Goal: Feedback & Contribution: Leave review/rating

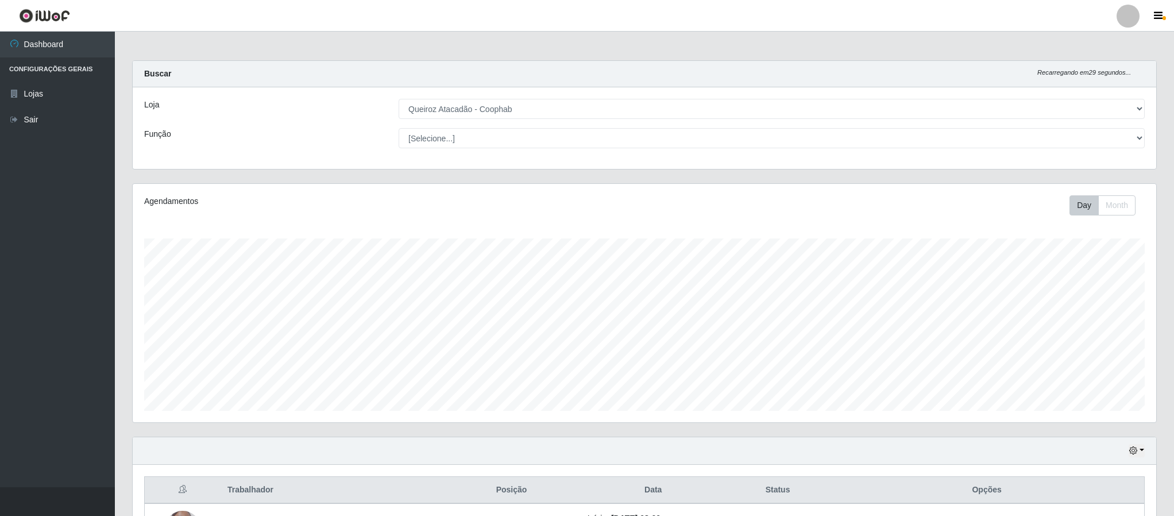
select select "463"
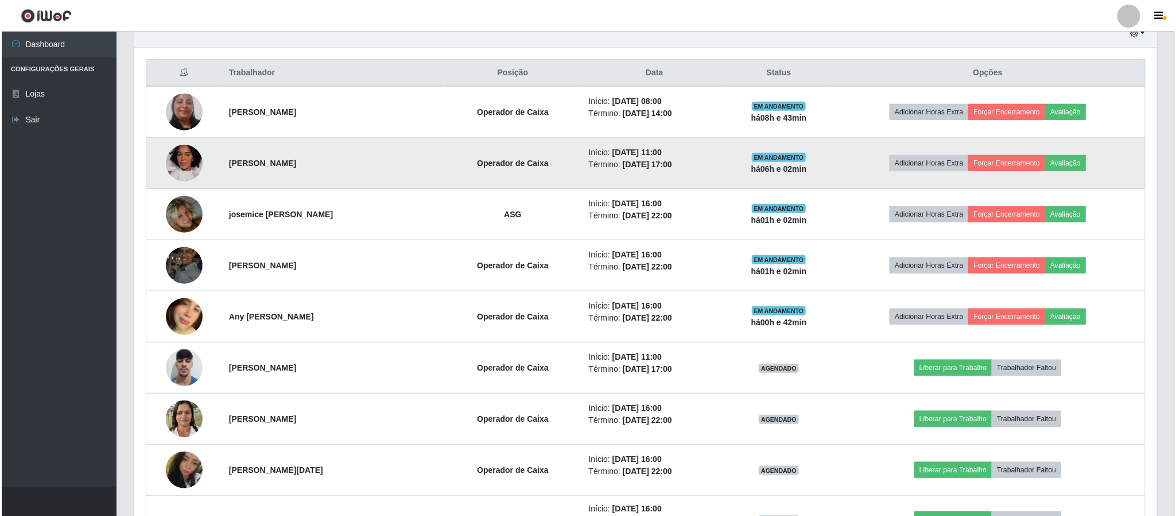
scroll to position [218, 0]
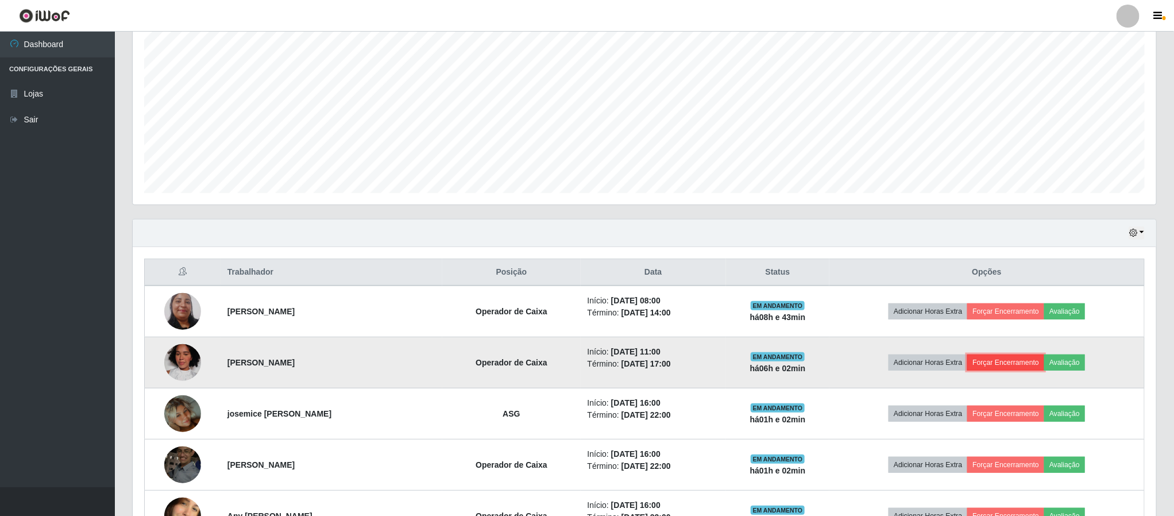
click at [1000, 364] on button "Forçar Encerramento" at bounding box center [1005, 362] width 77 height 16
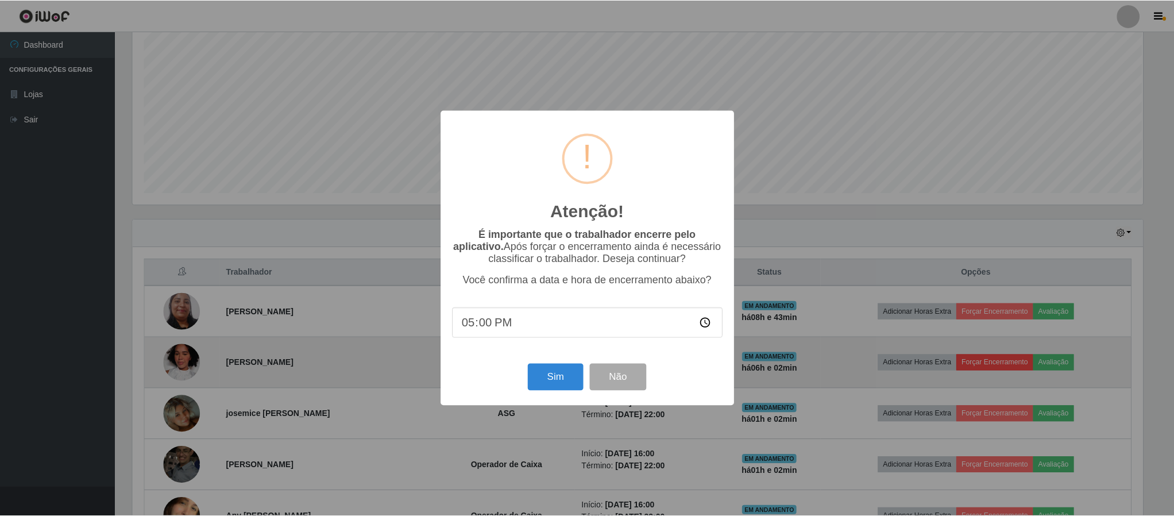
scroll to position [239, 1013]
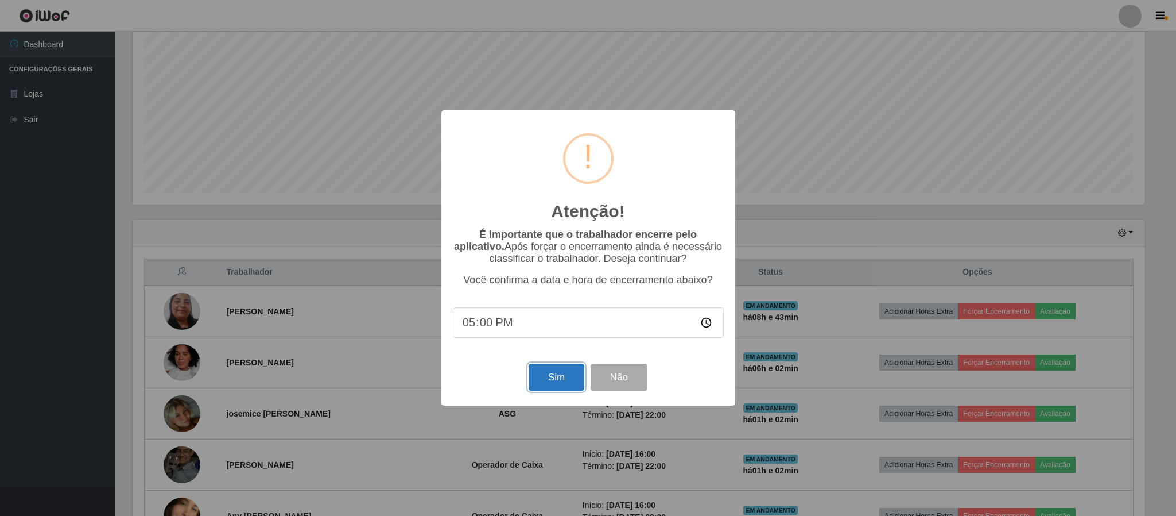
click at [541, 379] on button "Sim" at bounding box center [557, 376] width 56 height 27
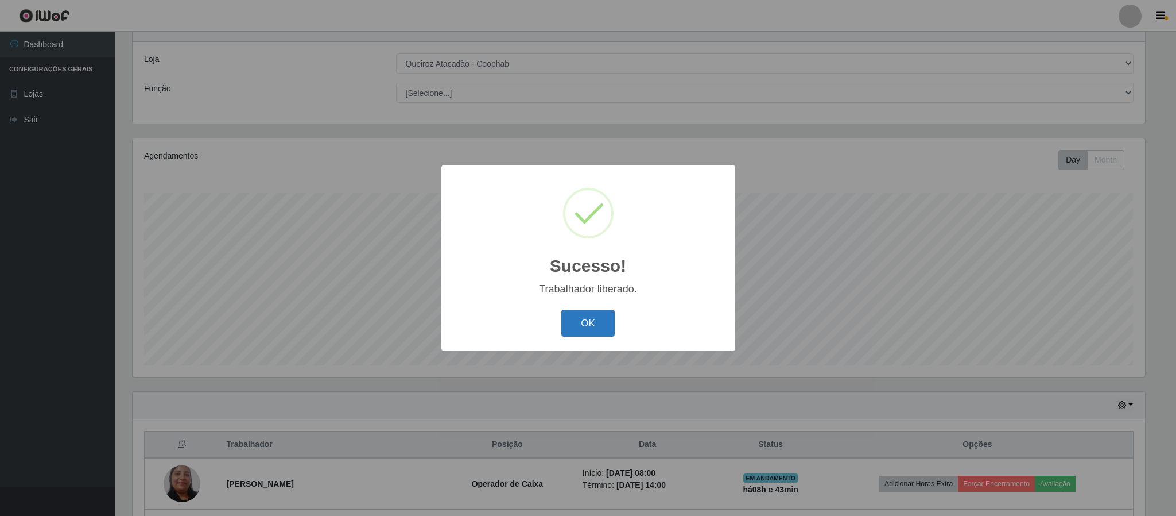
click at [586, 324] on button "OK" at bounding box center [588, 322] width 53 height 27
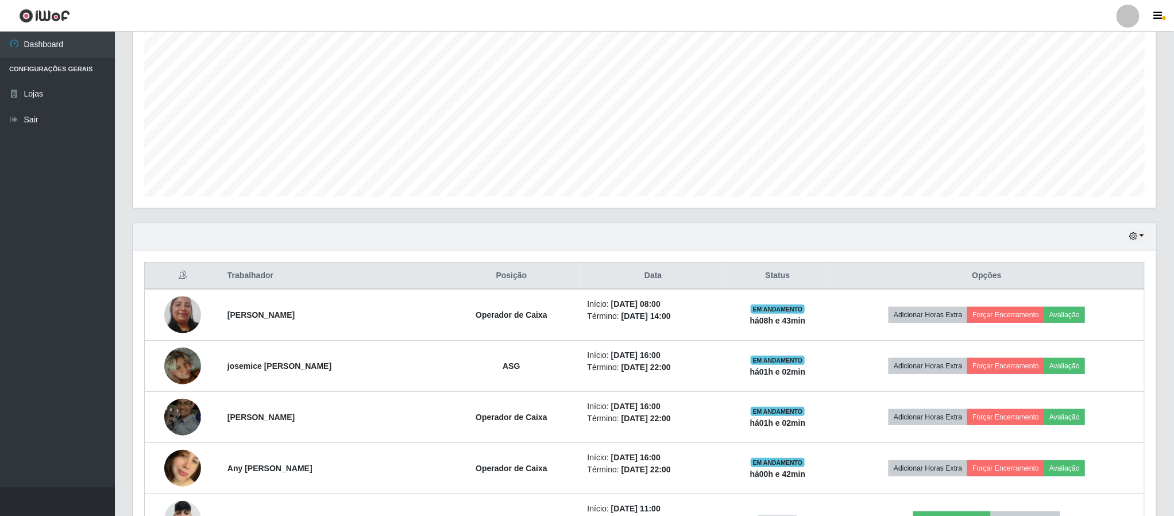
scroll to position [218, 0]
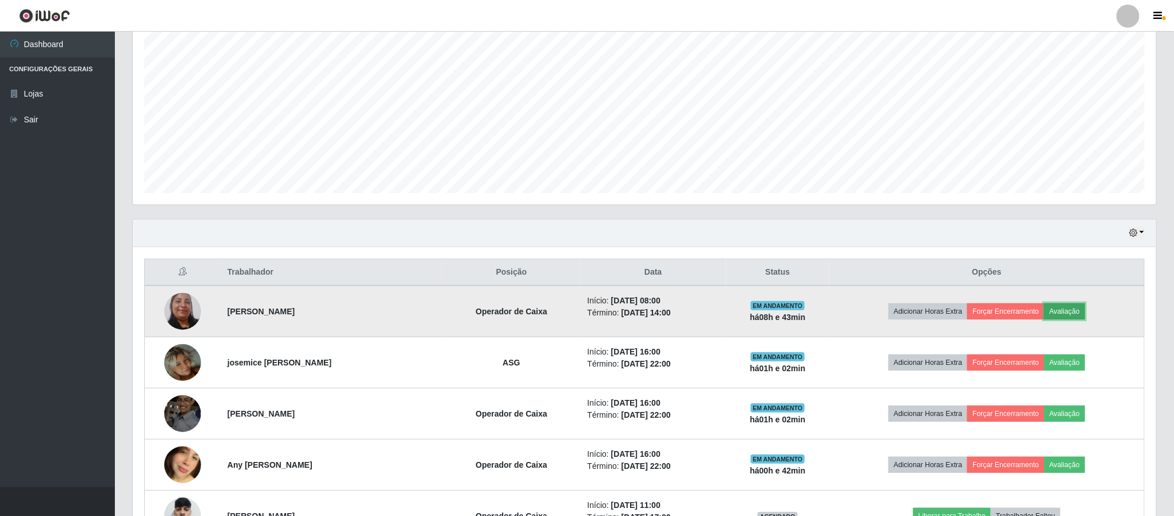
click at [1082, 319] on button "Avaliação" at bounding box center [1064, 311] width 41 height 16
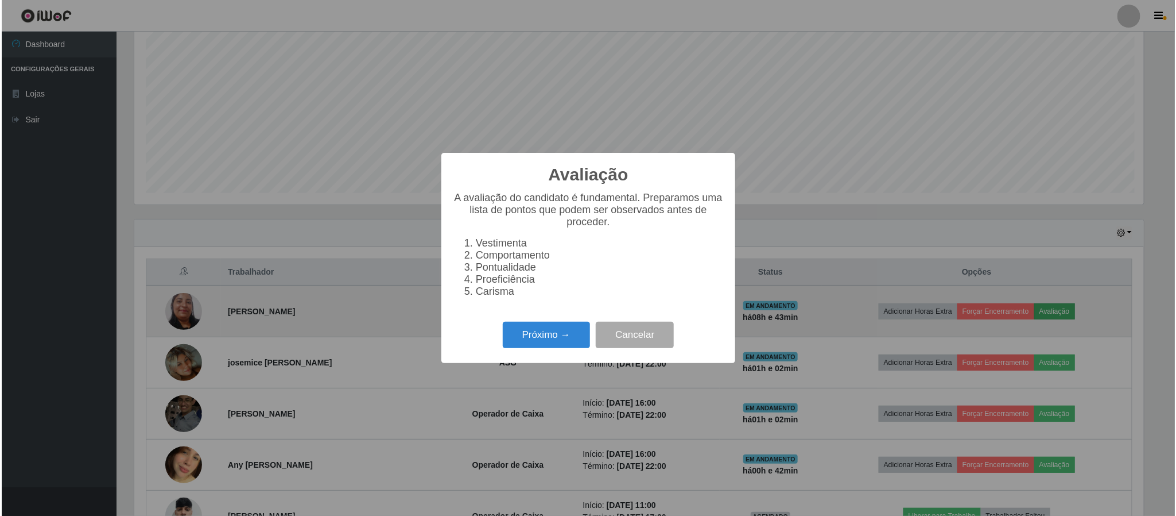
scroll to position [239, 1013]
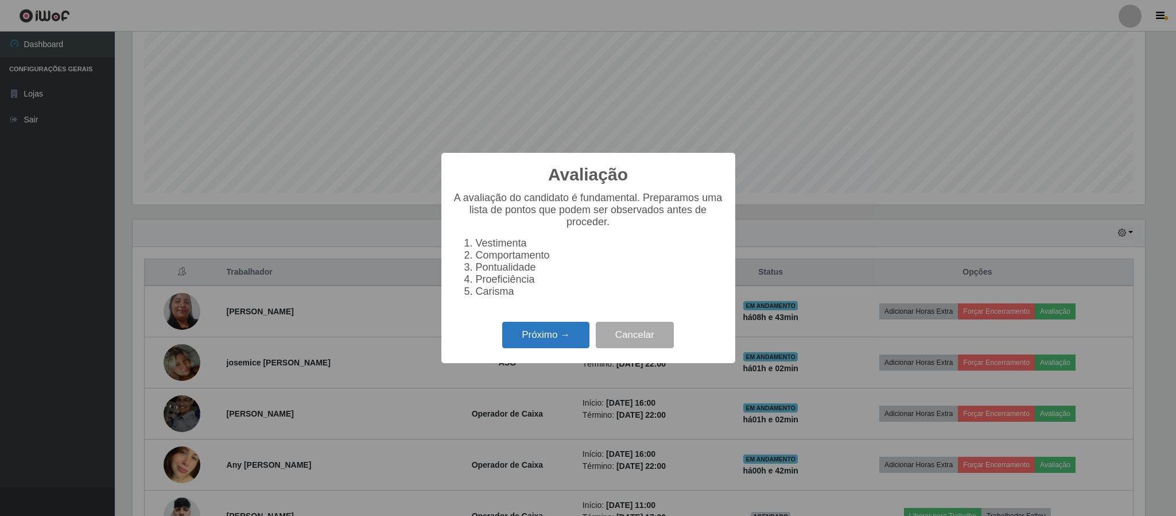
click at [567, 338] on button "Próximo →" at bounding box center [545, 335] width 87 height 27
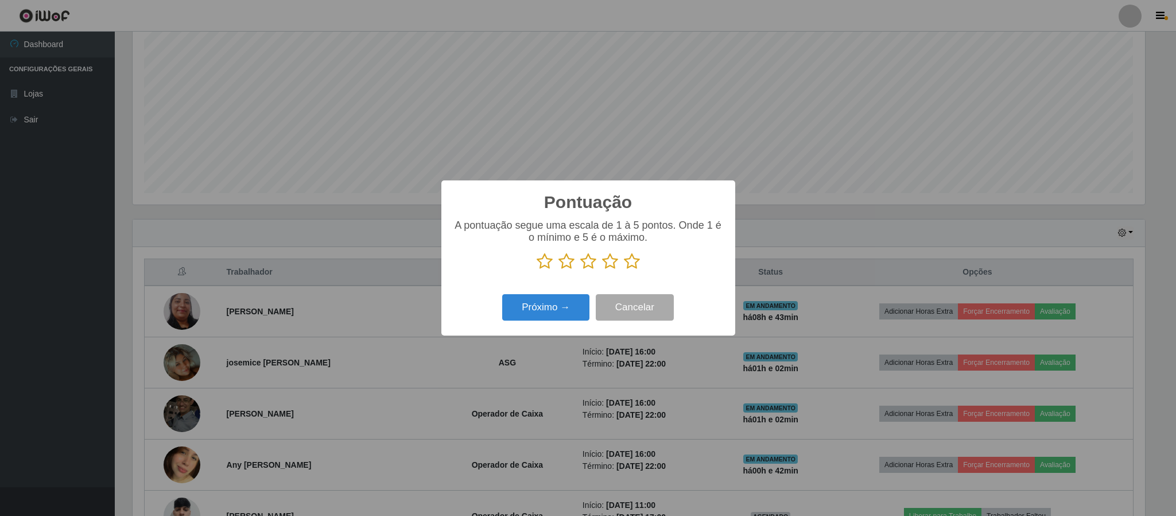
click at [609, 264] on icon at bounding box center [610, 261] width 16 height 17
click at [602, 270] on input "radio" at bounding box center [602, 270] width 0 height 0
click at [568, 305] on button "Próximo →" at bounding box center [545, 307] width 87 height 27
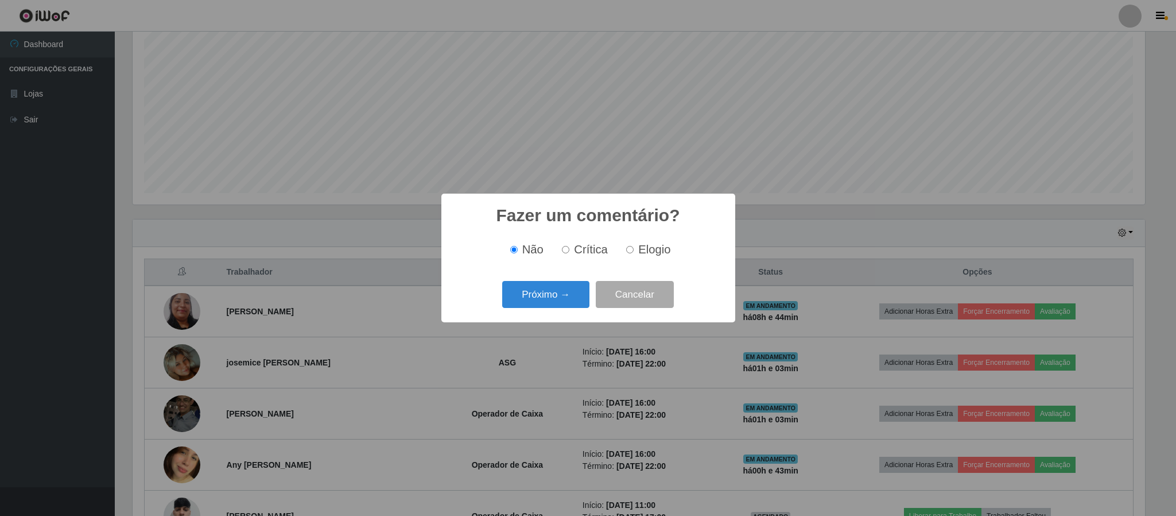
click at [579, 246] on span "Crítica" at bounding box center [591, 249] width 34 height 13
click at [570, 246] on input "Crítica" at bounding box center [565, 249] width 7 height 7
radio input "true"
click at [550, 297] on button "Próximo →" at bounding box center [545, 294] width 87 height 27
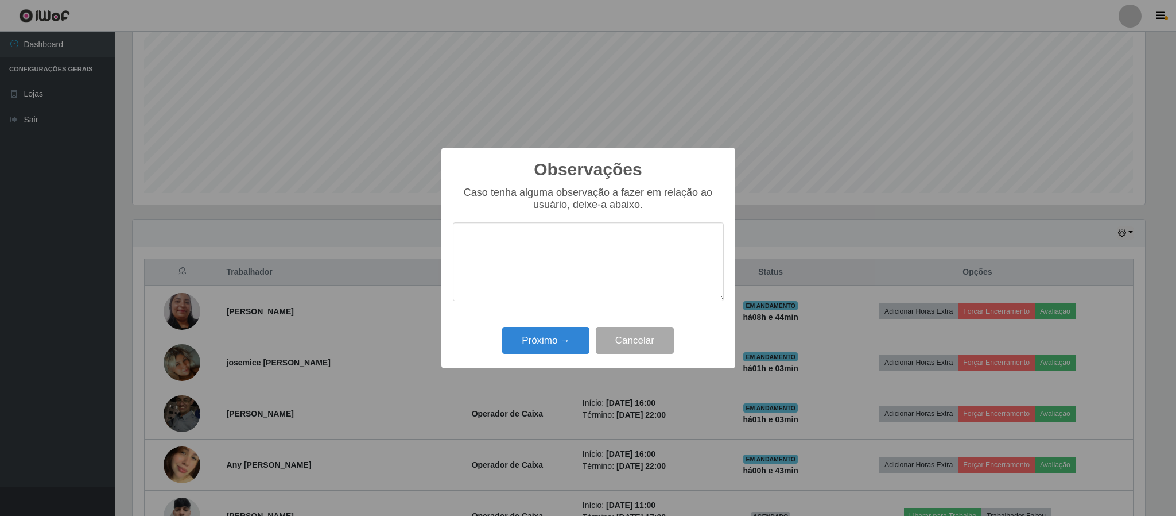
click at [543, 258] on textarea at bounding box center [588, 261] width 271 height 79
type textarea "c"
type textarea "Colaboradora chega atrasada com frequencia"
click at [553, 345] on button "Próximo →" at bounding box center [545, 340] width 87 height 27
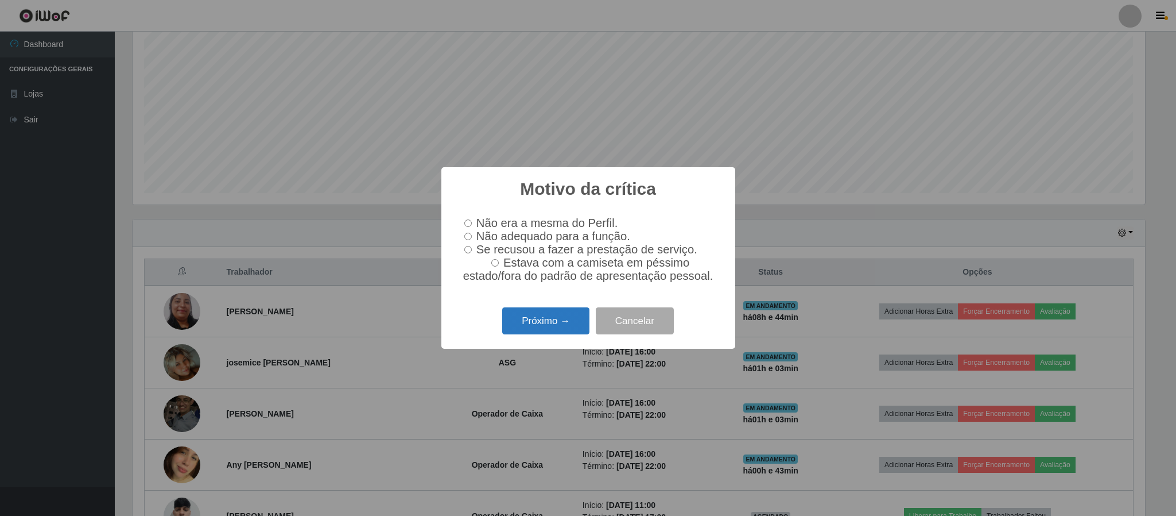
click at [562, 334] on button "Próximo →" at bounding box center [545, 320] width 87 height 27
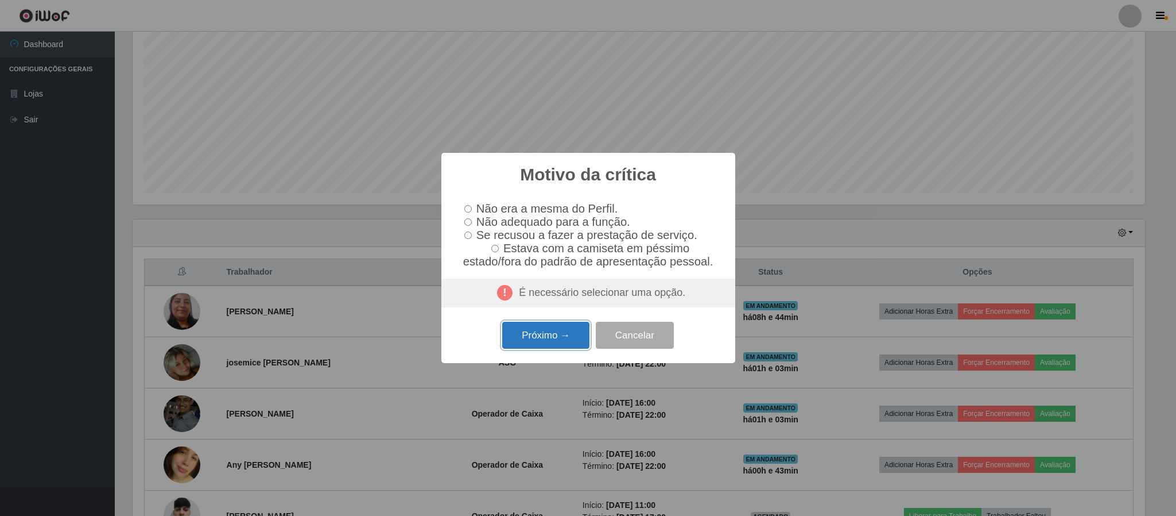
click at [544, 338] on button "Próximo →" at bounding box center [545, 335] width 87 height 27
click at [502, 253] on label "Estava com a camiseta em péssimo estado/fora do padrão de apresentação pessoal." at bounding box center [588, 255] width 257 height 26
click at [499, 252] on input "Estava com a camiseta em péssimo estado/fora do padrão de apresentação pessoal." at bounding box center [494, 248] width 7 height 7
radio input "true"
click at [552, 336] on button "Próximo →" at bounding box center [545, 335] width 87 height 27
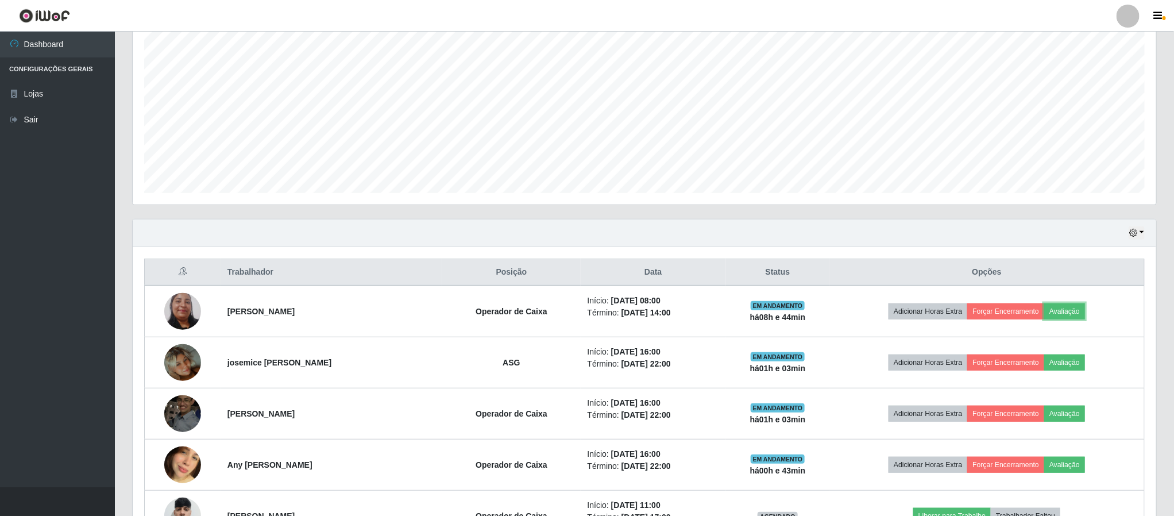
scroll to position [239, 1022]
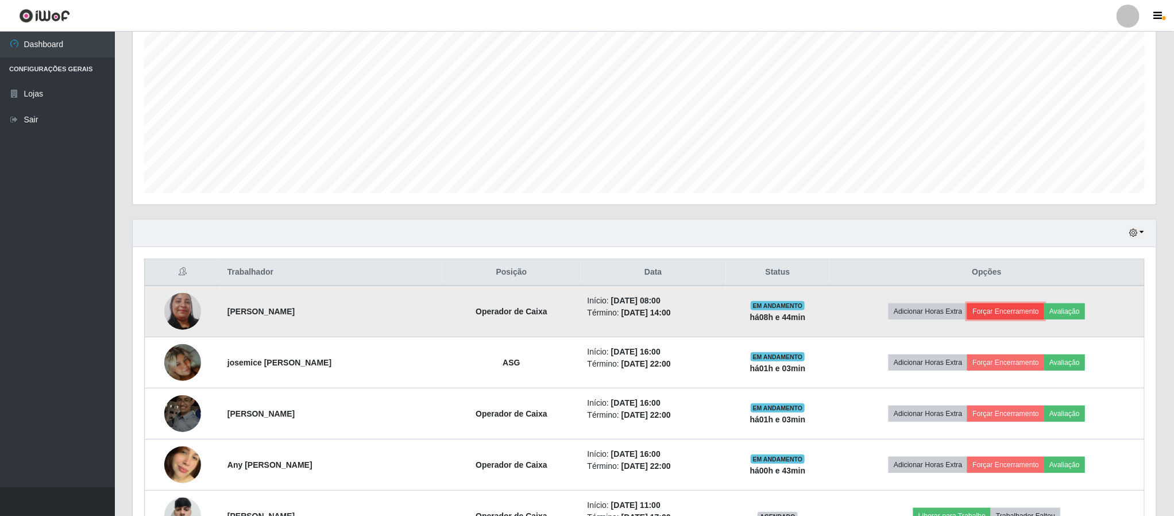
click at [1008, 318] on button "Forçar Encerramento" at bounding box center [1005, 311] width 77 height 16
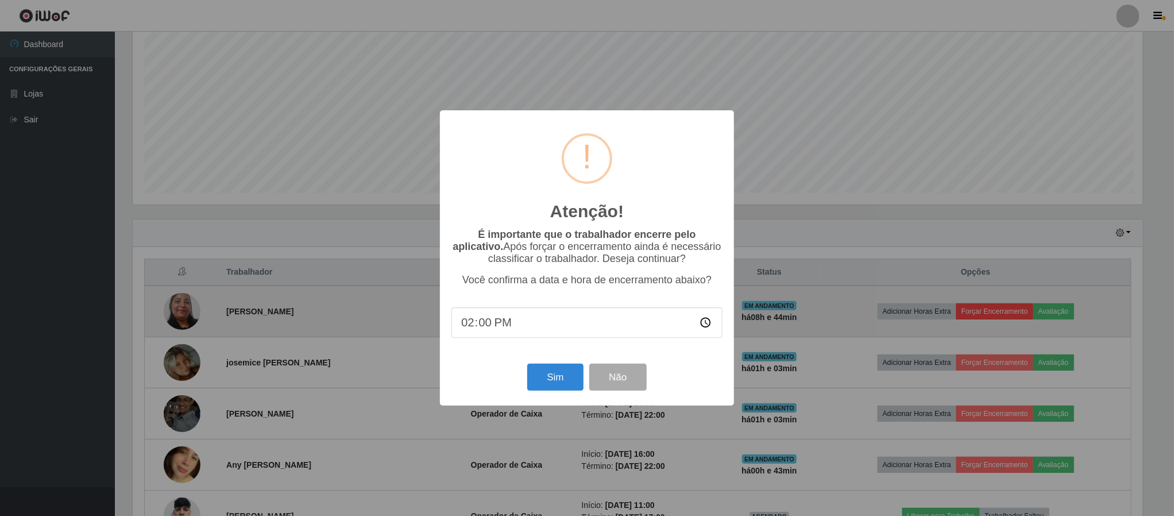
scroll to position [239, 1013]
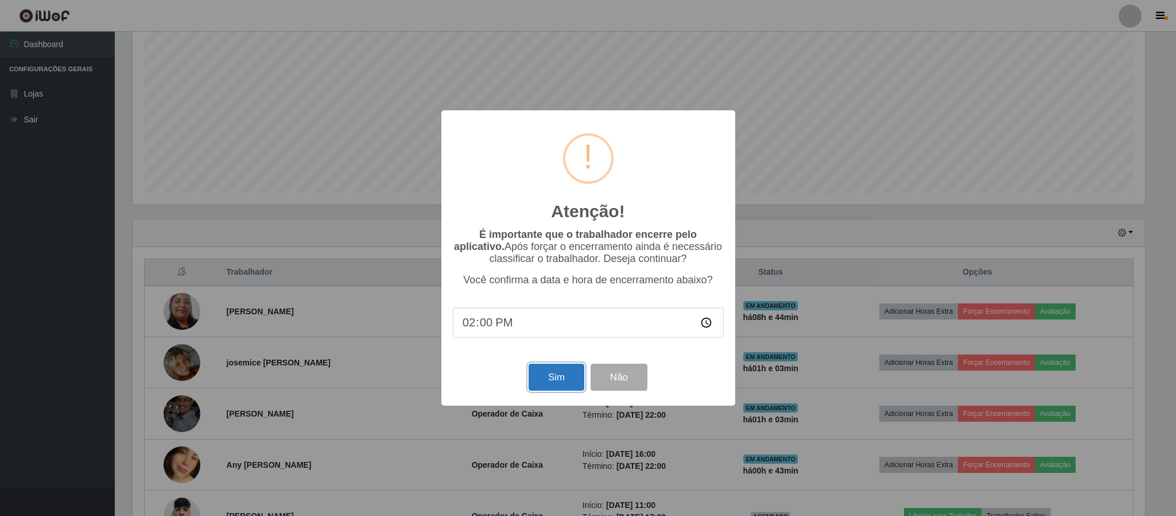
click at [541, 378] on button "Sim" at bounding box center [557, 376] width 56 height 27
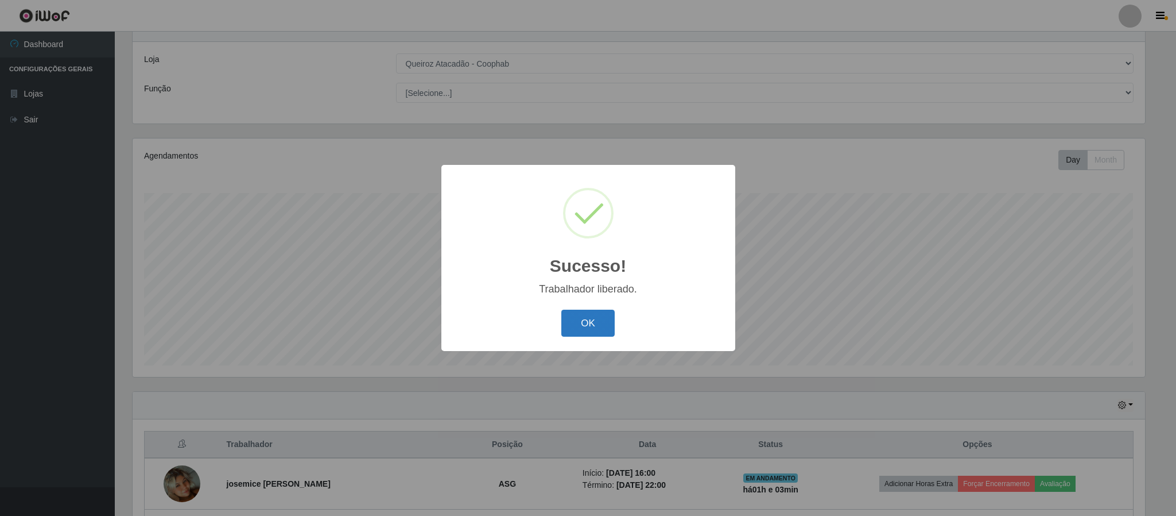
click at [601, 312] on button "OK" at bounding box center [588, 322] width 53 height 27
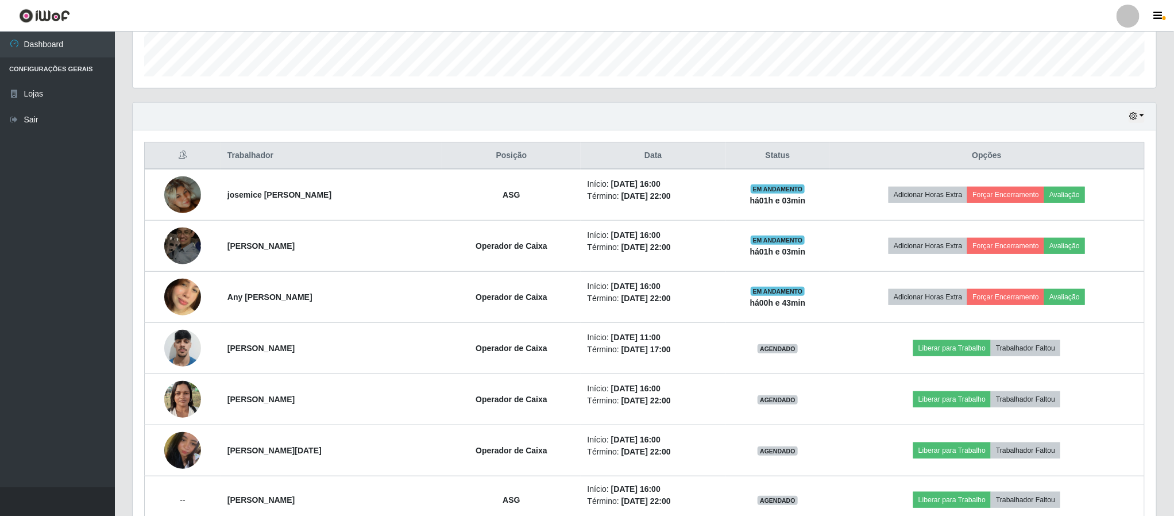
scroll to position [304, 0]
